Goal: Navigation & Orientation: Find specific page/section

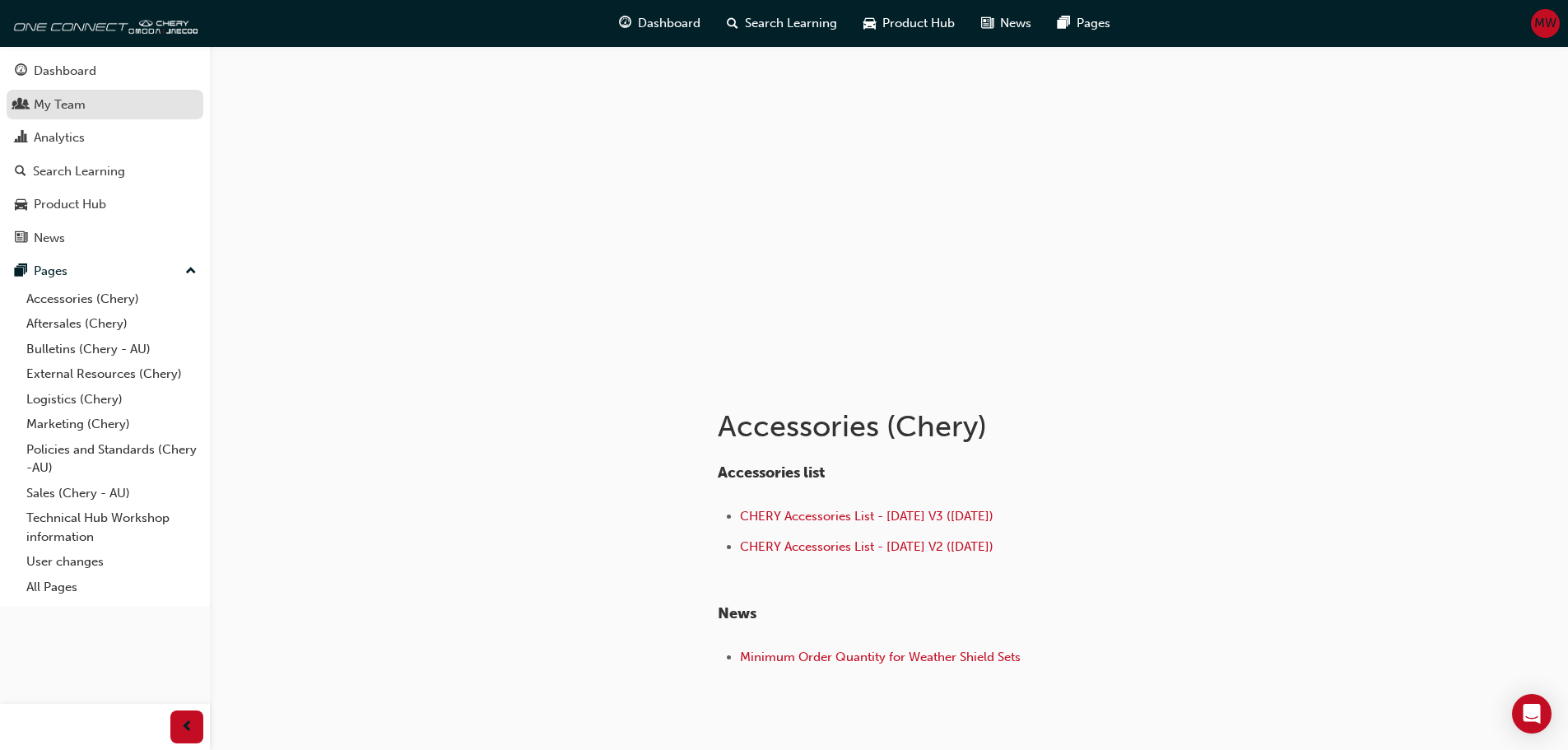
click at [69, 106] on div "My Team" at bounding box center [59, 104] width 52 height 19
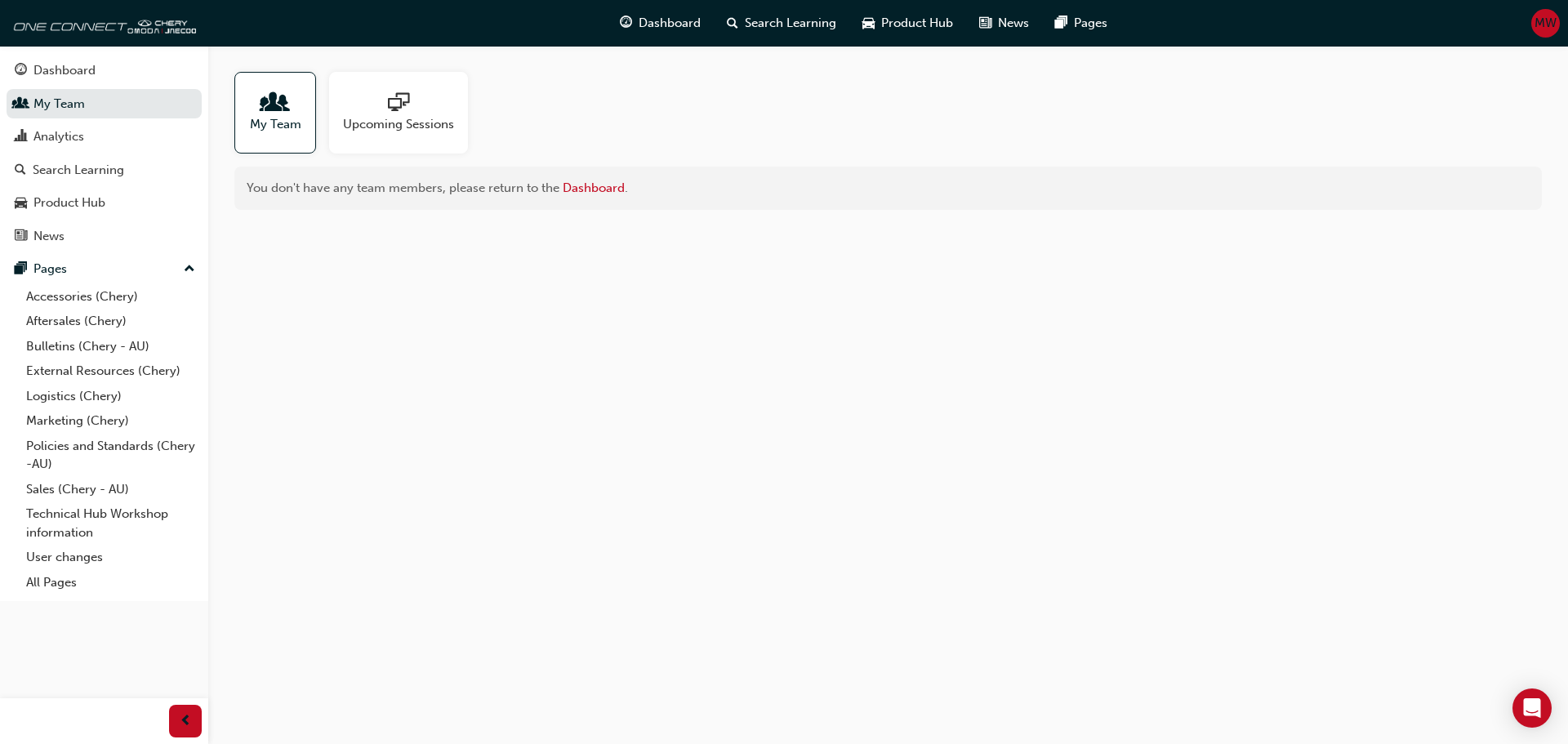
click at [400, 106] on span "sessionType_ONLINE_URL-icon" at bounding box center [399, 104] width 21 height 23
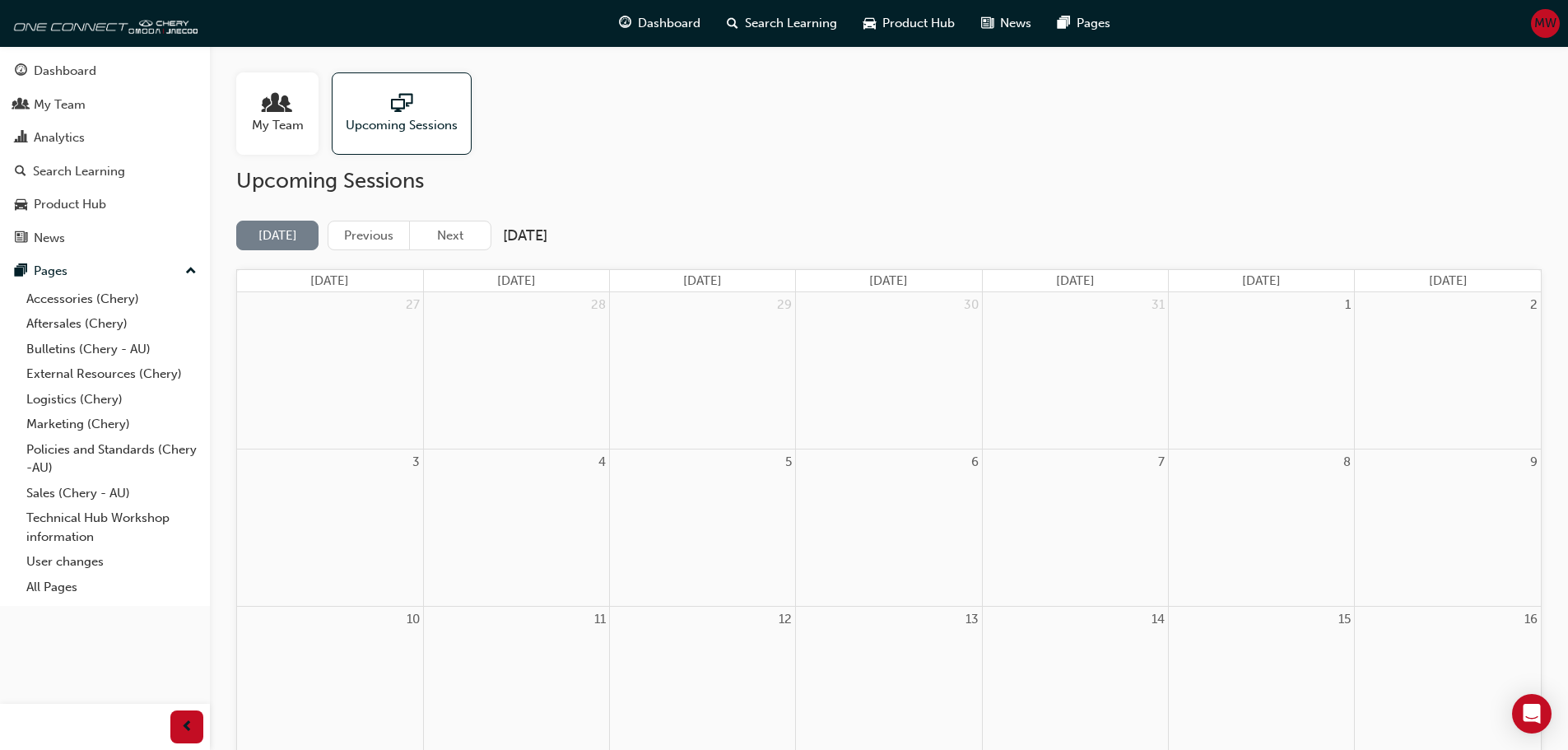
click at [297, 111] on div at bounding box center [277, 105] width 52 height 23
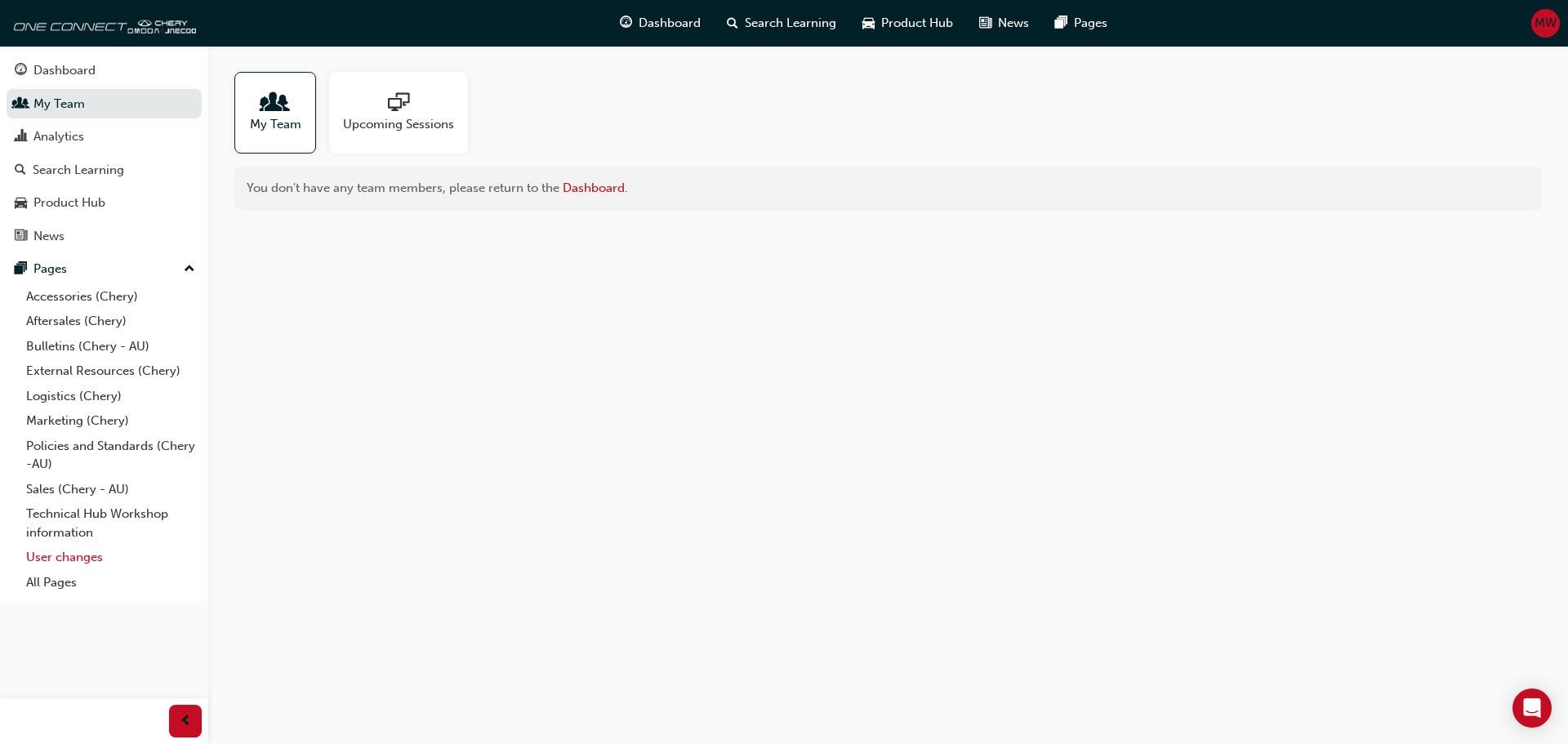
click at [77, 558] on link "User changes" at bounding box center [110, 557] width 182 height 25
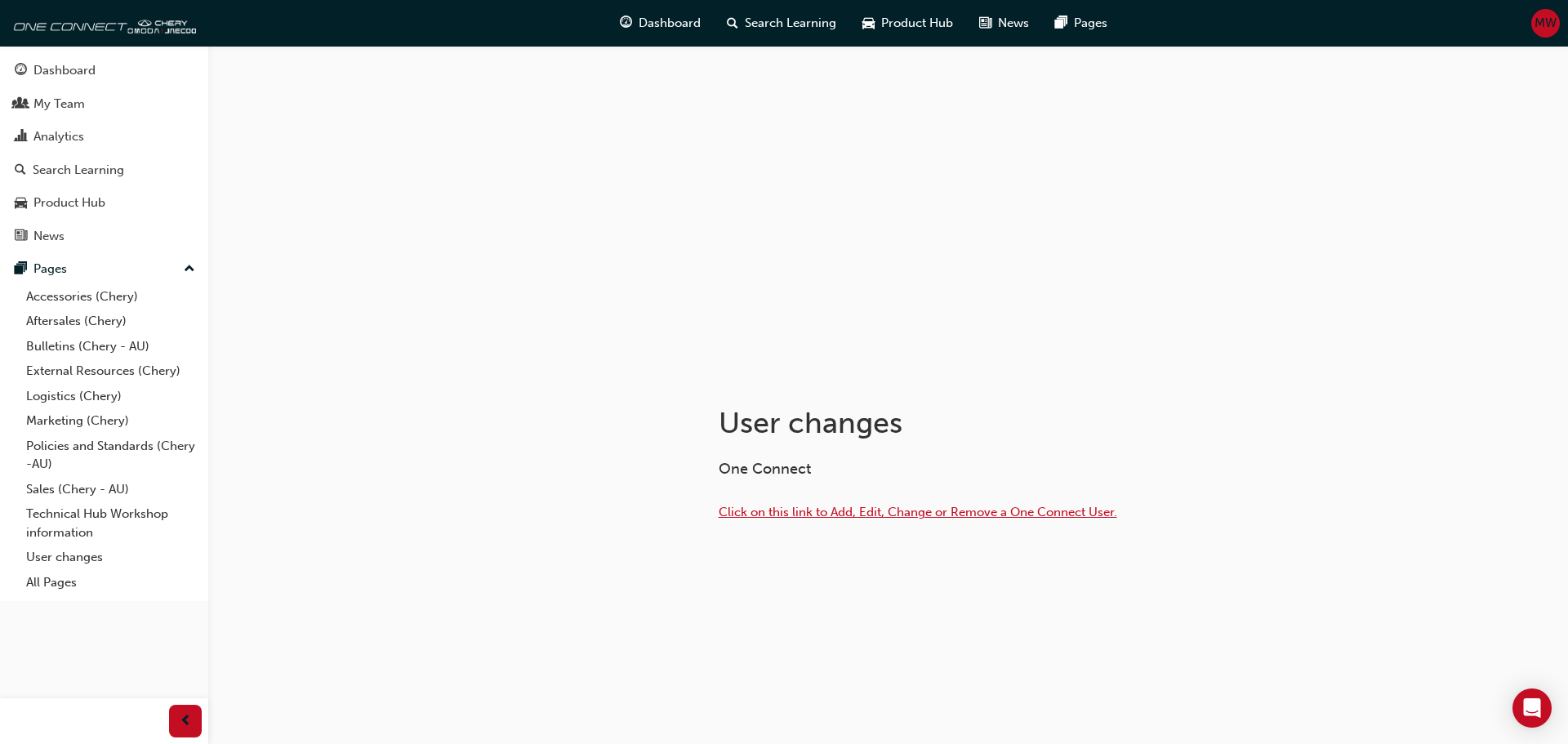
click at [1064, 513] on span "Click on this link to Add, Edit, Change or Remove a One Connect User." at bounding box center [918, 511] width 399 height 15
click at [1544, 26] on span "MW" at bounding box center [1544, 23] width 22 height 18
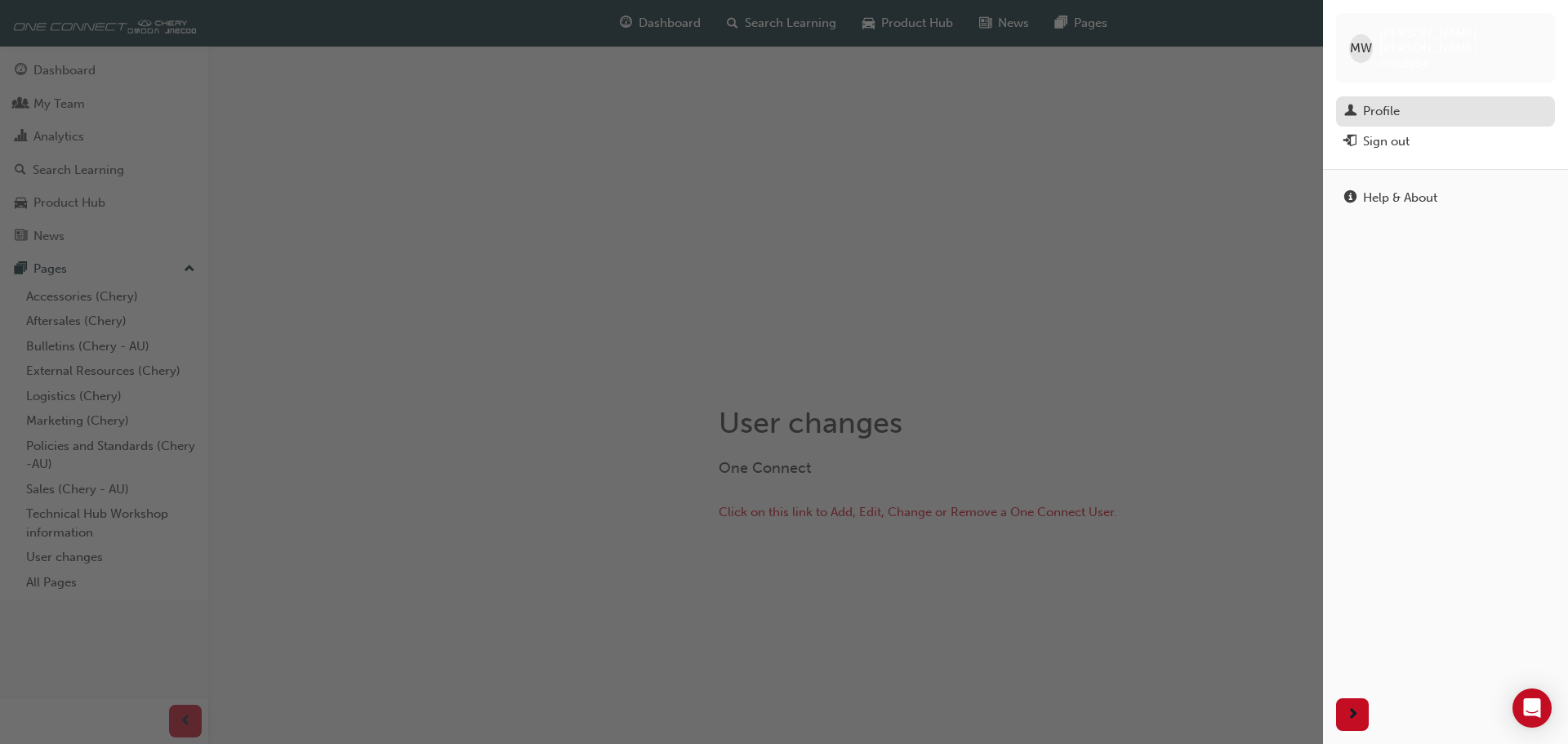
click at [1369, 102] on div "Profile" at bounding box center [1381, 111] width 37 height 18
